Goal: Find specific page/section

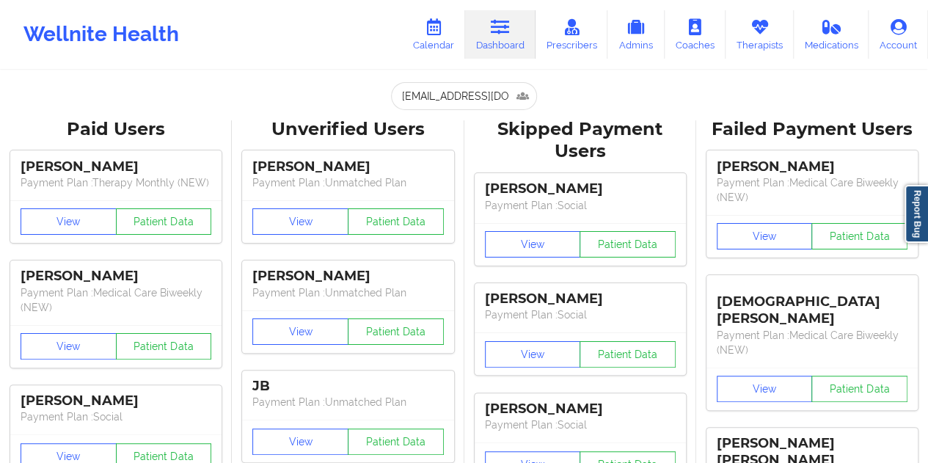
scroll to position [0, 27]
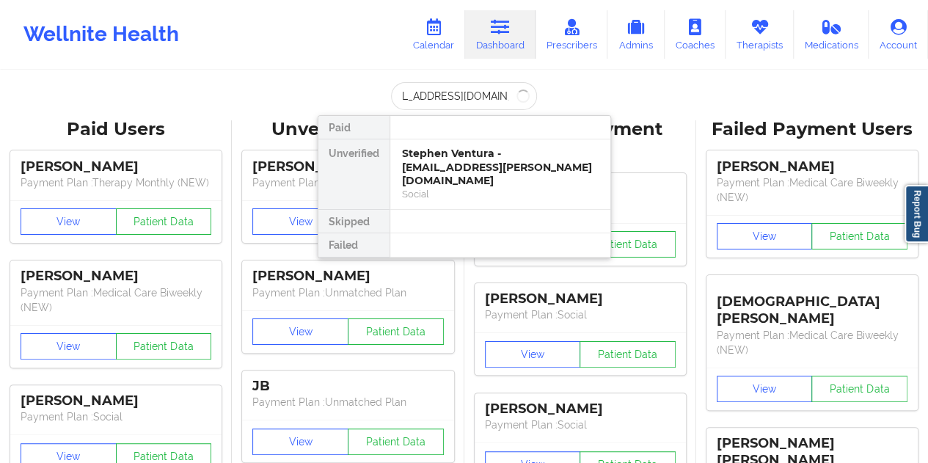
type input "[EMAIL_ADDRESS][DOMAIN_NAME]"
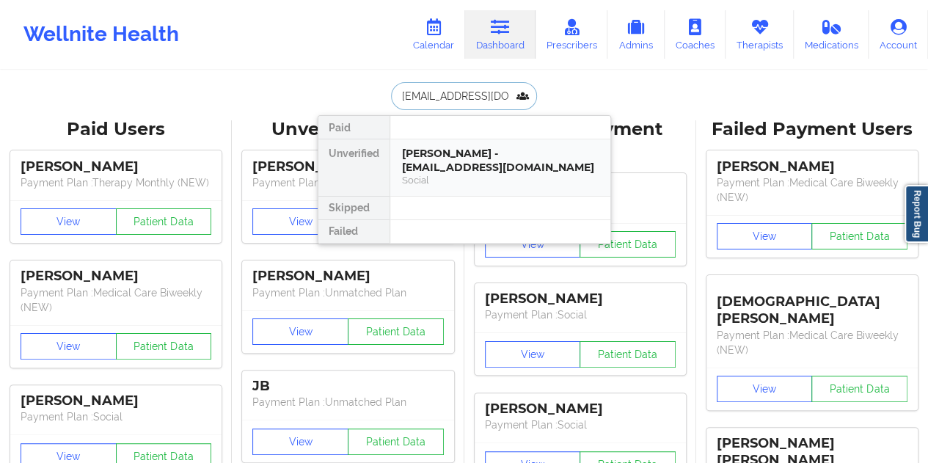
click at [439, 172] on div "[PERSON_NAME] - [EMAIL_ADDRESS][DOMAIN_NAME]" at bounding box center [500, 160] width 197 height 27
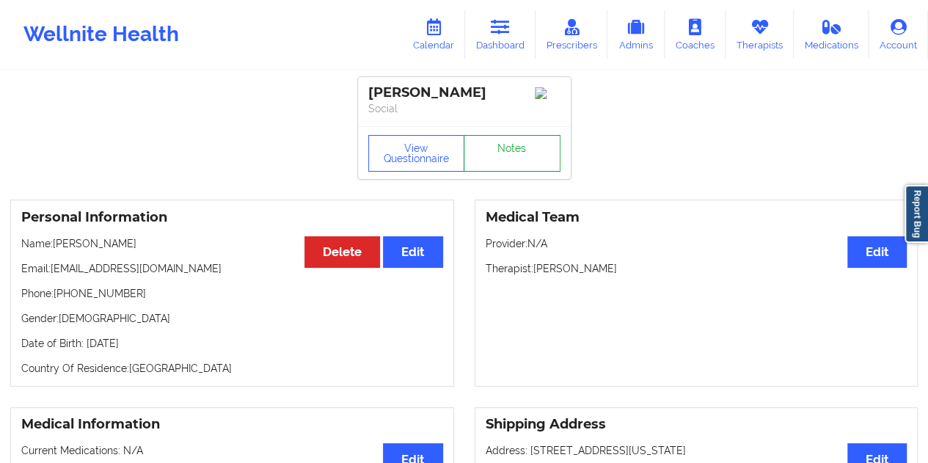
click at [516, 167] on link "Notes" at bounding box center [512, 153] width 97 height 37
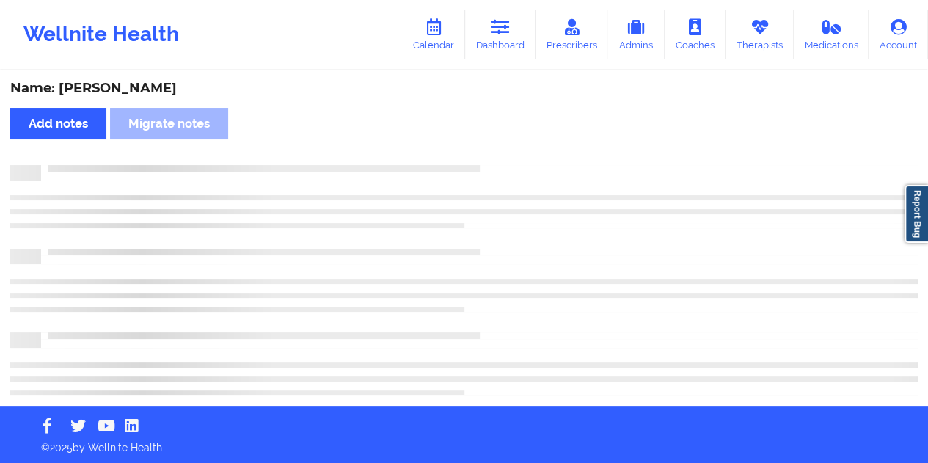
click at [147, 89] on div "Name: [PERSON_NAME]" at bounding box center [463, 88] width 907 height 17
copy div "[PERSON_NAME]"
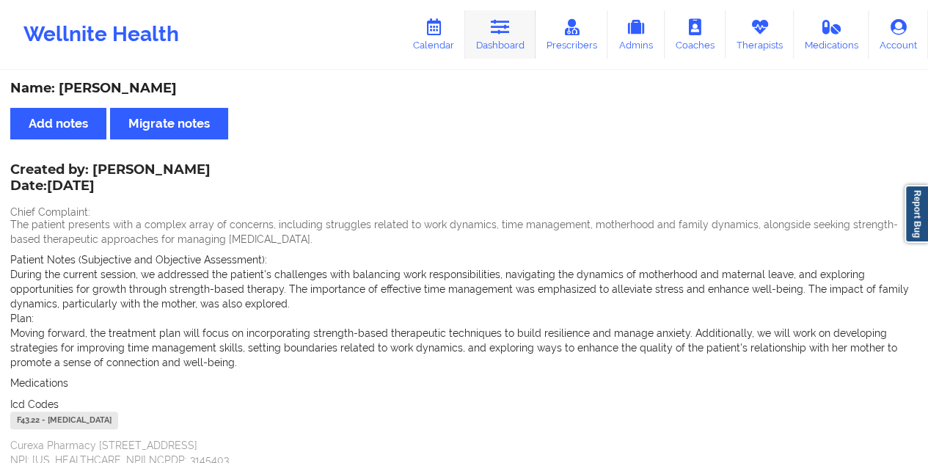
click at [494, 34] on icon at bounding box center [500, 27] width 19 height 16
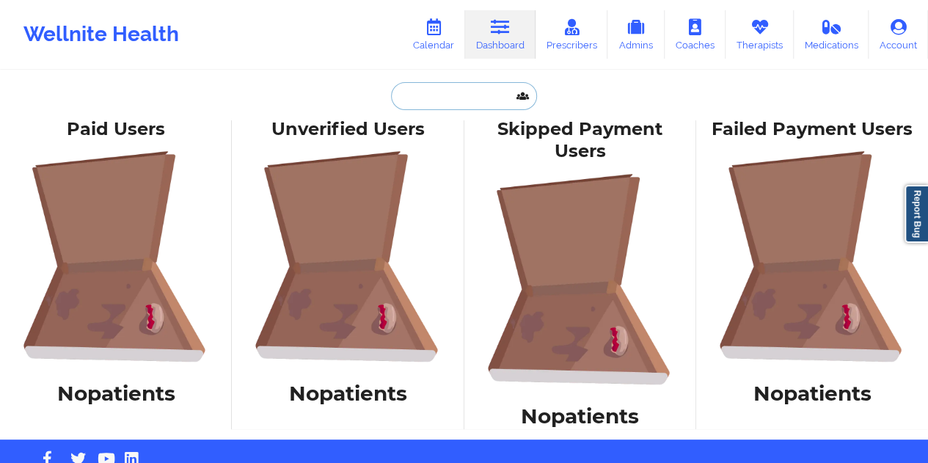
click at [478, 96] on input "text" at bounding box center [463, 96] width 145 height 28
